Goal: Transaction & Acquisition: Book appointment/travel/reservation

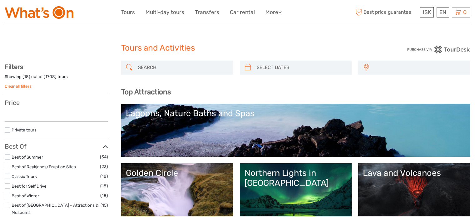
select select
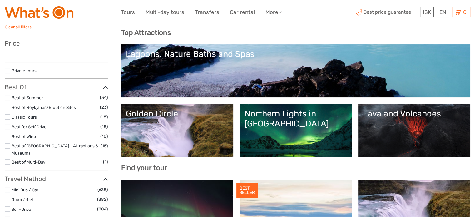
scroll to position [62, 0]
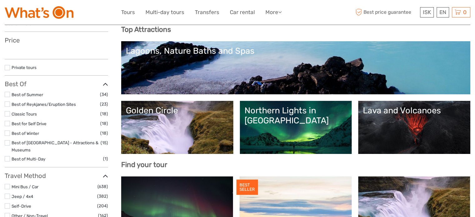
select select
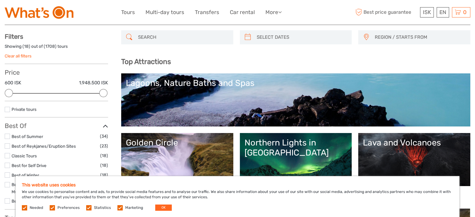
scroll to position [0, 0]
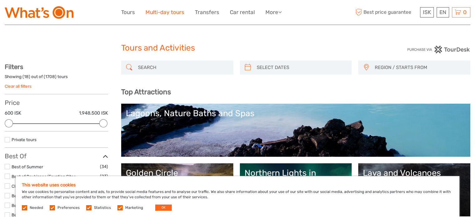
click at [165, 14] on link "Multi-day tours" at bounding box center [164, 12] width 39 height 9
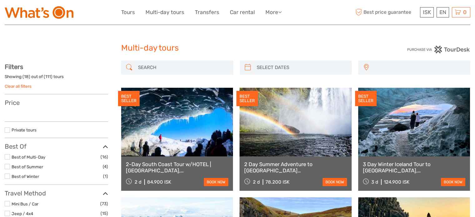
select select
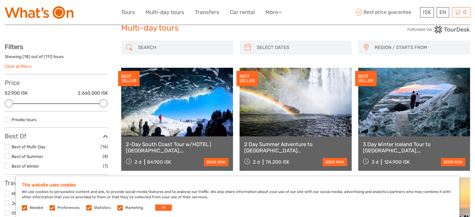
scroll to position [31, 0]
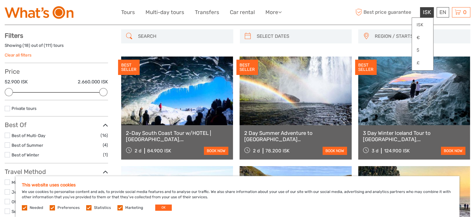
click at [425, 13] on span "ISK" at bounding box center [427, 12] width 8 height 6
click at [419, 50] on link "$" at bounding box center [422, 50] width 21 height 11
click at [419, 48] on link "$" at bounding box center [422, 50] width 21 height 11
click at [418, 49] on link "$" at bounding box center [422, 50] width 21 height 11
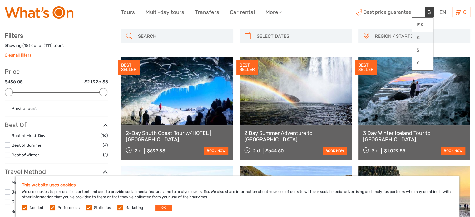
click at [416, 40] on link "€" at bounding box center [422, 37] width 21 height 11
click at [418, 49] on link "$" at bounding box center [422, 50] width 21 height 11
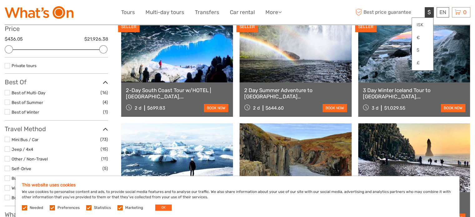
scroll to position [62, 0]
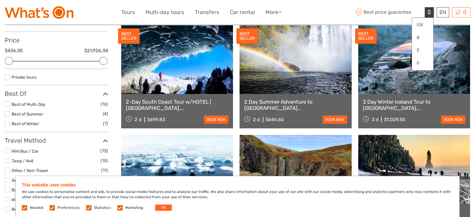
click at [206, 103] on link "2-Day South Coast Tour w/HOTEL | Blue Ice Cave, Jokulsarlon, Black Beach & Wate…" at bounding box center [177, 105] width 102 height 13
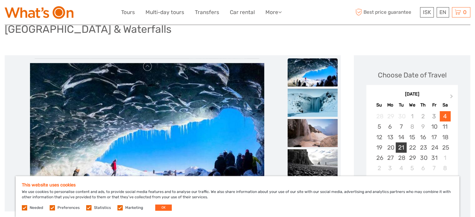
click at [397, 142] on div "21" at bounding box center [401, 147] width 11 height 10
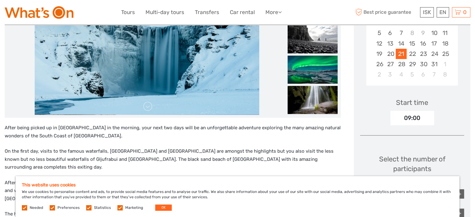
scroll to position [156, 0]
click at [419, 48] on link "$" at bounding box center [422, 50] width 21 height 11
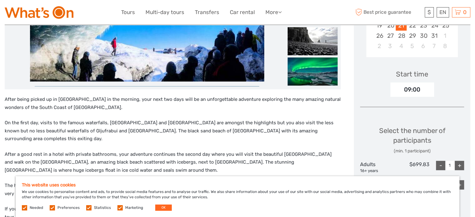
scroll to position [62, 0]
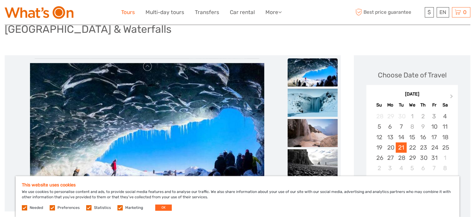
click at [130, 16] on link "Tours" at bounding box center [128, 12] width 14 height 9
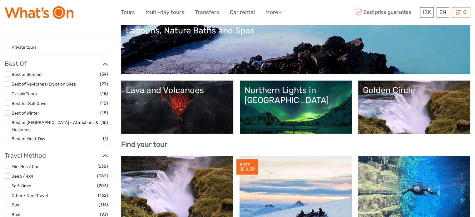
scroll to position [94, 0]
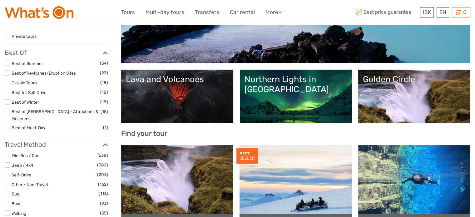
select select
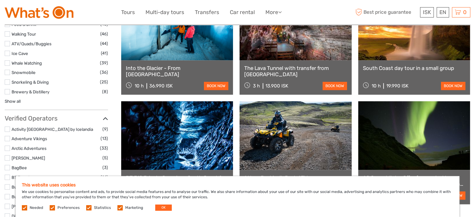
scroll to position [687, 0]
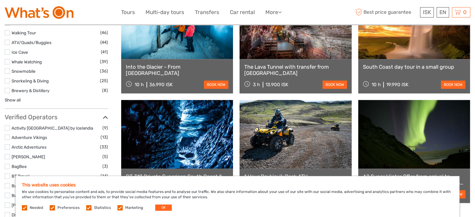
click at [8, 49] on label at bounding box center [7, 51] width 5 height 5
click at [0, 0] on input "checkbox" at bounding box center [0, 0] width 0 height 0
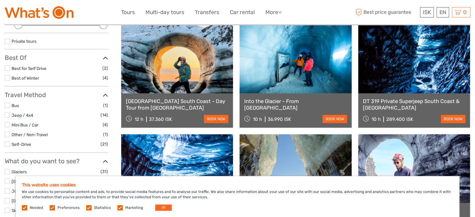
scroll to position [35, 0]
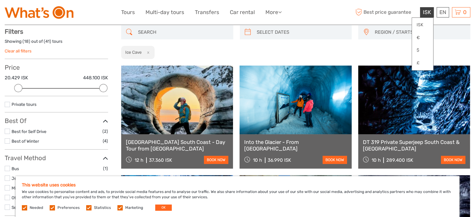
click at [425, 13] on span "ISK" at bounding box center [427, 12] width 8 height 6
click at [419, 50] on link "$" at bounding box center [422, 50] width 21 height 11
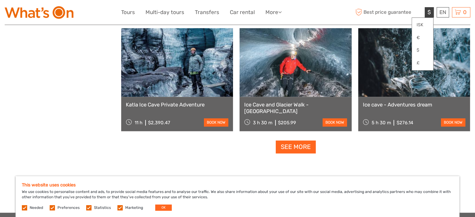
scroll to position [629, 0]
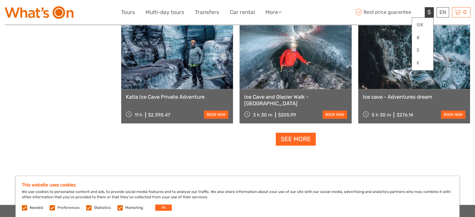
click at [282, 138] on link "See more" at bounding box center [296, 139] width 40 height 13
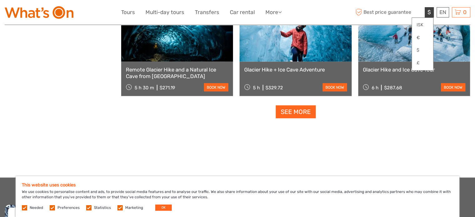
scroll to position [1309, 0]
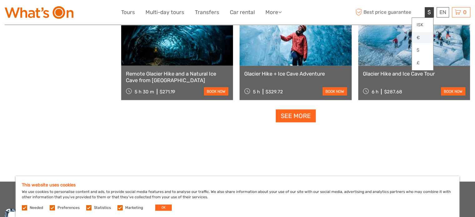
click at [418, 38] on link "€" at bounding box center [422, 37] width 21 height 11
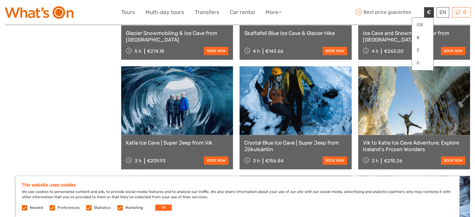
scroll to position [716, 0]
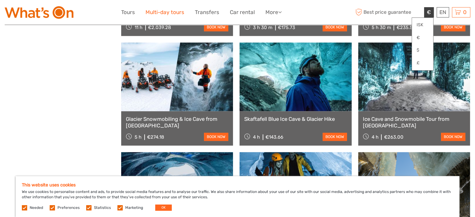
click at [172, 13] on link "Multi-day tours" at bounding box center [164, 12] width 39 height 9
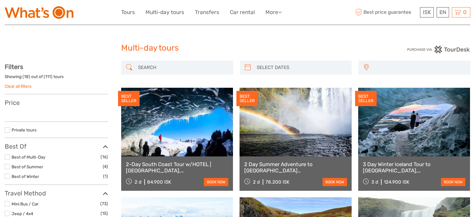
select select
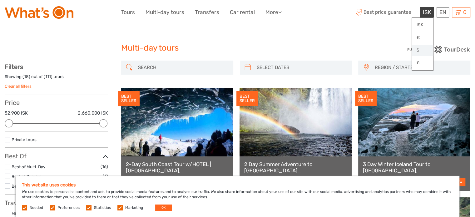
click at [417, 49] on link "$" at bounding box center [422, 50] width 21 height 11
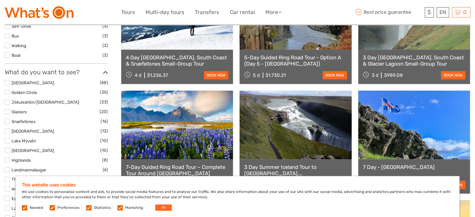
scroll to position [250, 0]
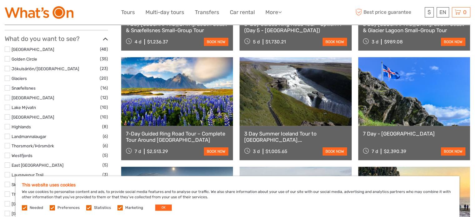
click at [6, 67] on label at bounding box center [7, 68] width 5 height 5
click at [0, 0] on input "checkbox" at bounding box center [0, 0] width 0 height 0
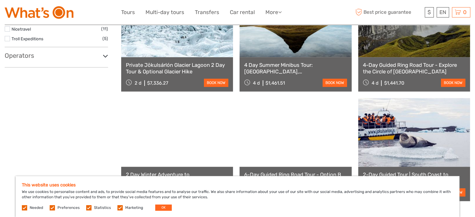
scroll to position [504, 0]
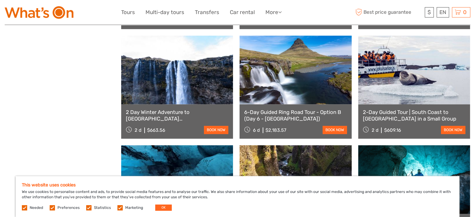
click at [215, 129] on link "book now" at bounding box center [216, 130] width 24 height 8
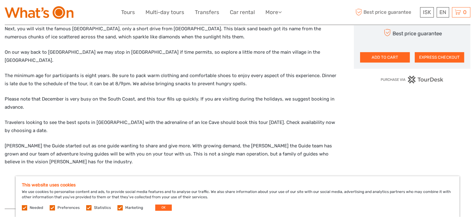
scroll to position [437, 0]
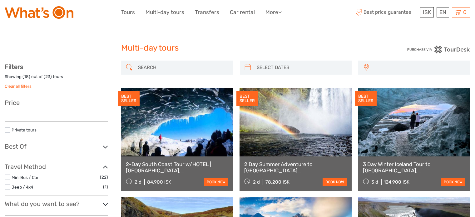
select select
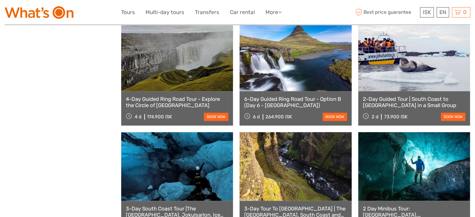
select select
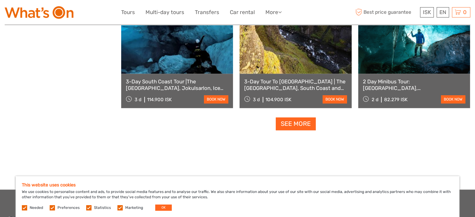
scroll to position [660, 0]
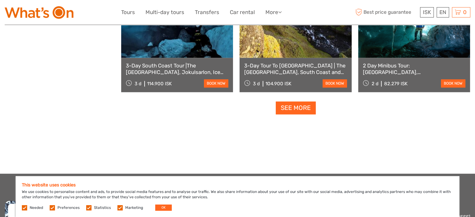
click at [300, 110] on link "See more" at bounding box center [296, 107] width 40 height 13
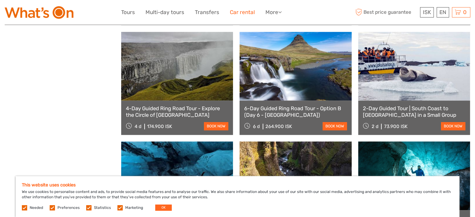
scroll to position [474, 0]
